Goal: Find contact information: Find contact information

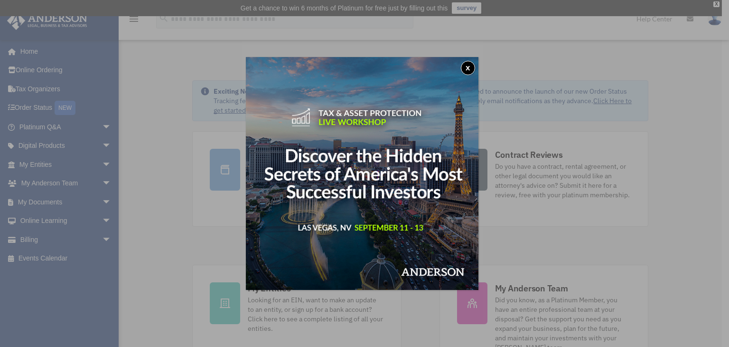
click at [471, 67] on button "x" at bounding box center [468, 68] width 14 height 14
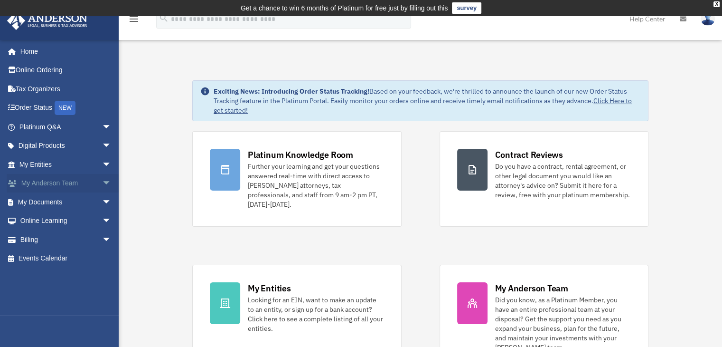
click at [65, 181] on link "My [PERSON_NAME] Team arrow_drop_down" at bounding box center [66, 183] width 119 height 19
click at [102, 181] on span "arrow_drop_down" at bounding box center [111, 183] width 19 height 19
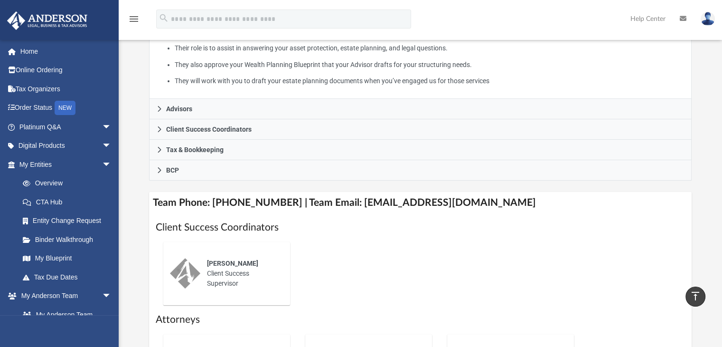
scroll to position [285, 0]
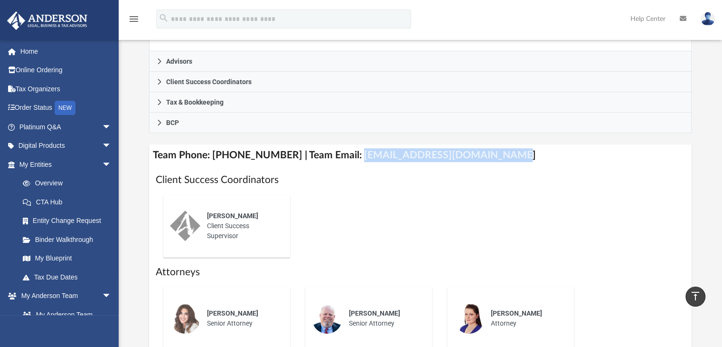
drag, startPoint x: 486, startPoint y: 155, endPoint x: 346, endPoint y: 161, distance: 140.2
click at [346, 161] on h4 "Team Phone: [PHONE_NUMBER] | Team Email: [EMAIL_ADDRESS][DOMAIN_NAME]" at bounding box center [420, 154] width 543 height 21
copy h4 "[EMAIL_ADDRESS][DOMAIN_NAME]"
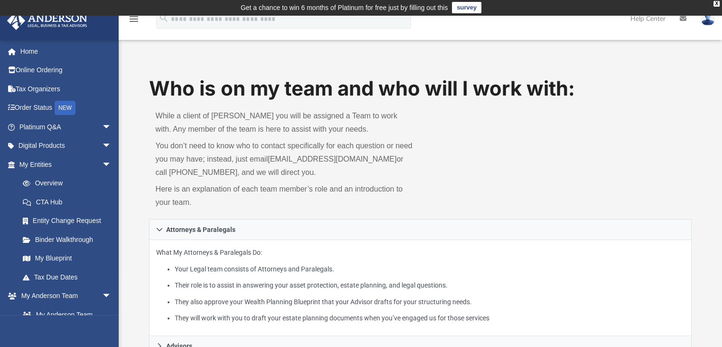
scroll to position [0, 0]
